Goal: Navigation & Orientation: Find specific page/section

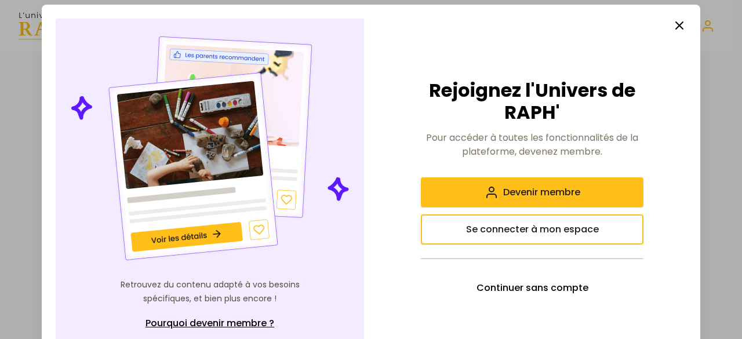
click at [677, 31] on icon "button" at bounding box center [680, 26] width 14 height 14
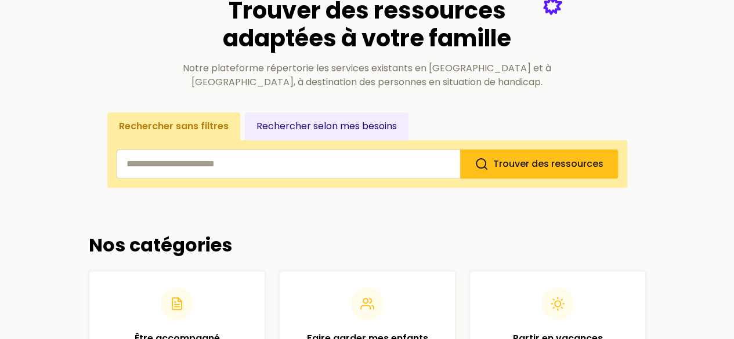
scroll to position [103, 0]
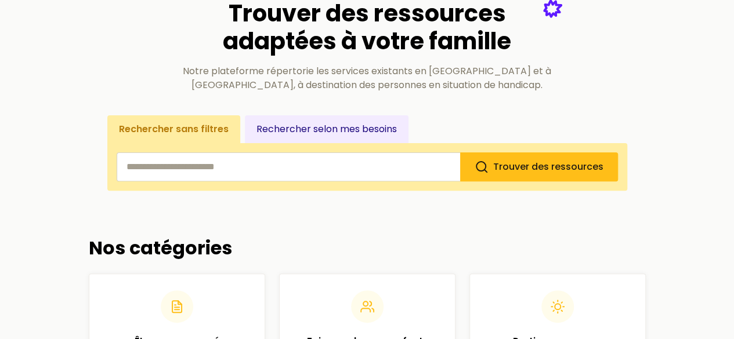
click at [414, 167] on input "search" at bounding box center [288, 167] width 343 height 29
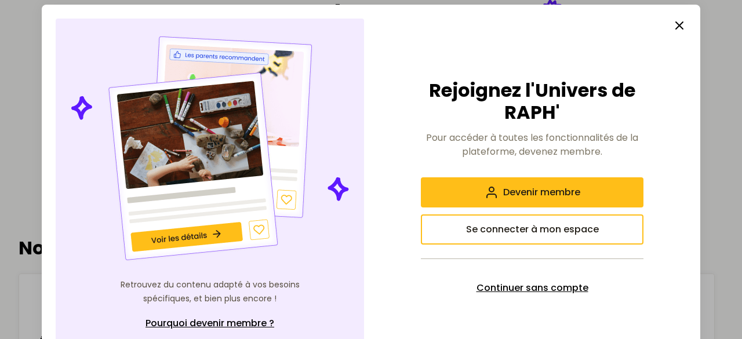
click at [546, 287] on span "Continuer sans compte" at bounding box center [533, 288] width 112 height 14
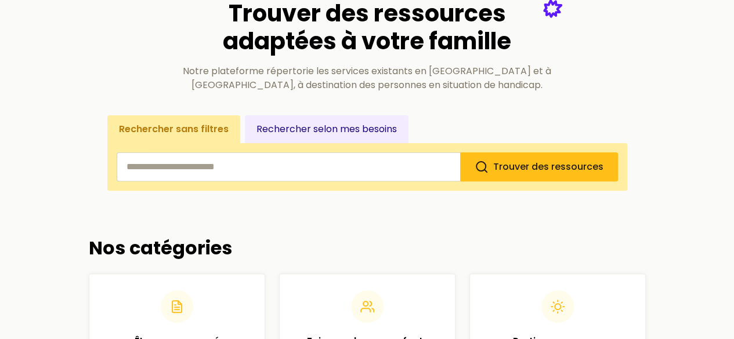
click at [382, 176] on input "search" at bounding box center [288, 167] width 343 height 29
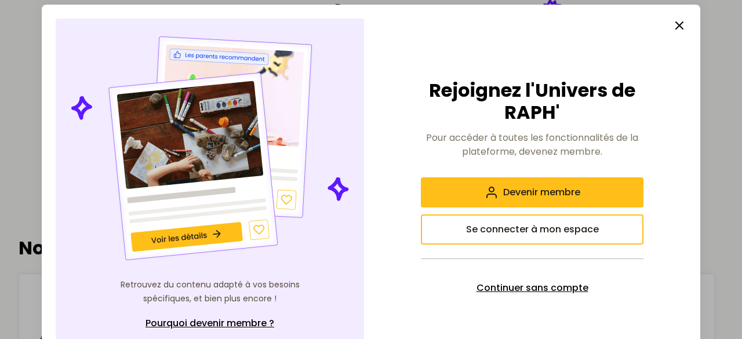
click at [521, 278] on button "Continuer sans compte" at bounding box center [532, 288] width 223 height 30
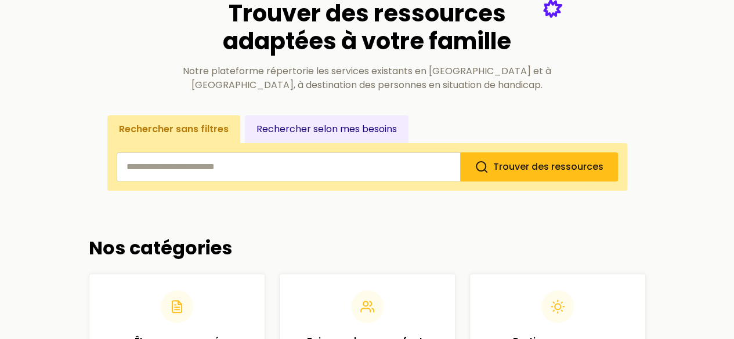
click at [373, 172] on input "search" at bounding box center [288, 167] width 343 height 29
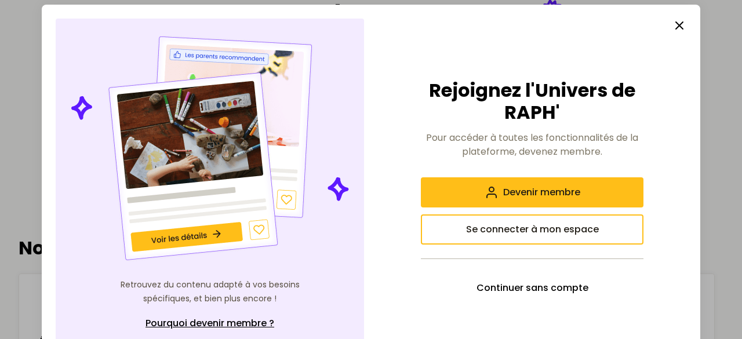
click at [684, 30] on button "button" at bounding box center [679, 25] width 23 height 23
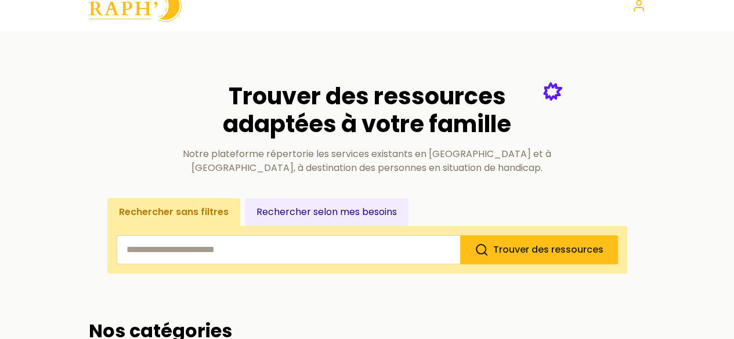
scroll to position [17, 0]
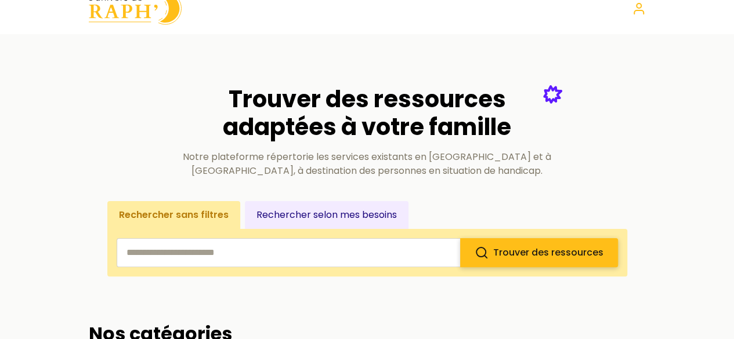
click at [551, 245] on button "Trouver des ressources" at bounding box center [539, 252] width 158 height 29
click at [423, 245] on input "search" at bounding box center [288, 252] width 343 height 29
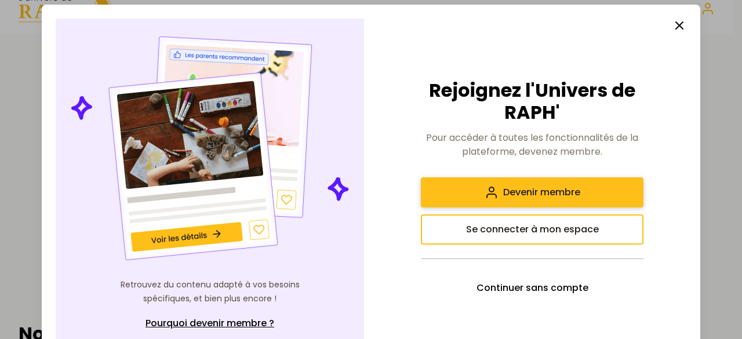
click at [525, 199] on span "Devenir membre" at bounding box center [541, 193] width 77 height 14
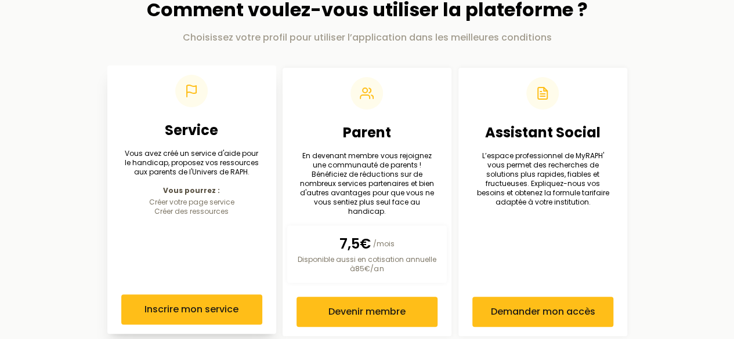
scroll to position [87, 0]
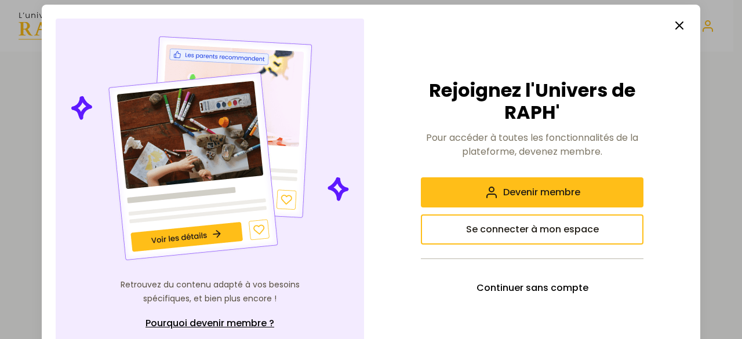
click at [681, 27] on icon "button" at bounding box center [680, 26] width 14 height 14
